Goal: Use online tool/utility: Use online tool/utility

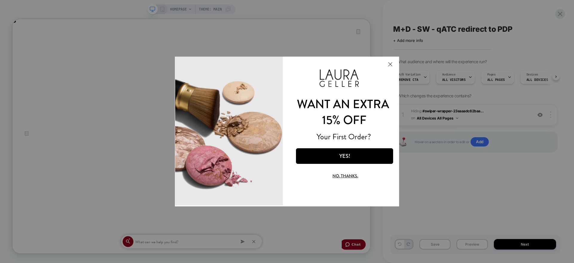
scroll to position [0, 477]
click at [390, 64] on button "Close Modal" at bounding box center [390, 64] width 16 height 14
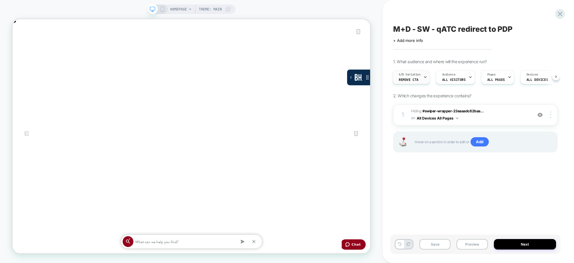
click at [414, 76] on span "A/B Variation" at bounding box center [410, 74] width 22 height 4
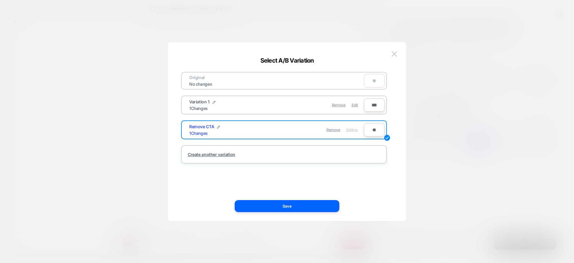
click at [358, 102] on div "Remove Edit" at bounding box center [319, 105] width 84 height 12
click at [0, 0] on span "Edit" at bounding box center [0, 0] width 0 height 0
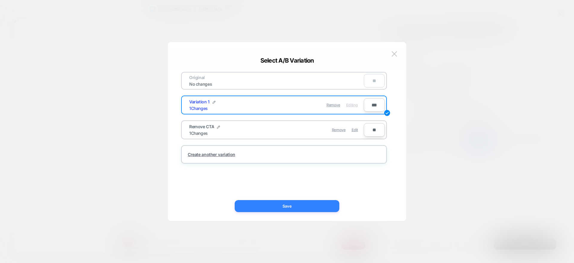
click at [291, 201] on button "Save" at bounding box center [287, 206] width 105 height 12
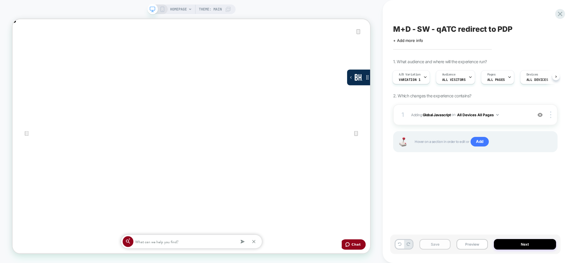
click at [0, 0] on button "Save" at bounding box center [0, 0] width 0 height 0
click at [0, 0] on button "Preview" at bounding box center [0, 0] width 0 height 0
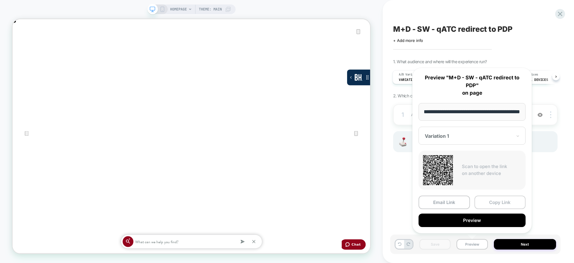
scroll to position [0, 0]
click at [0, 0] on button "Copy Link" at bounding box center [0, 0] width 0 height 0
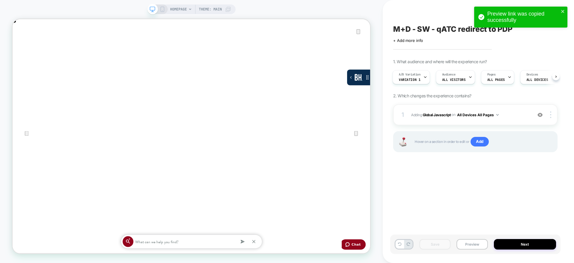
scroll to position [0, 477]
